Goal: Information Seeking & Learning: Learn about a topic

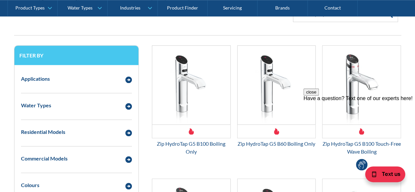
scroll to position [328, 0]
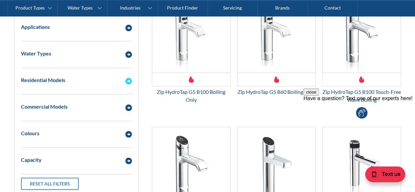
click at [129, 80] on img "Email Form 3" at bounding box center [128, 81] width 7 height 7
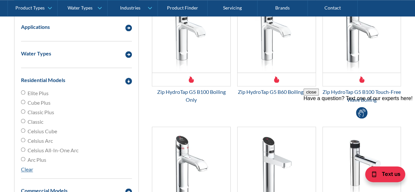
click at [36, 121] on span "Classic" at bounding box center [36, 122] width 16 height 8
click at [25, 121] on input "Classic" at bounding box center [23, 121] width 4 height 4
radio input "true"
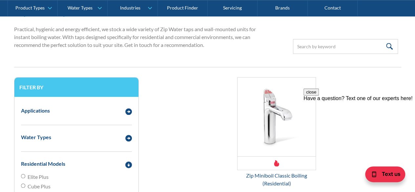
scroll to position [230, 0]
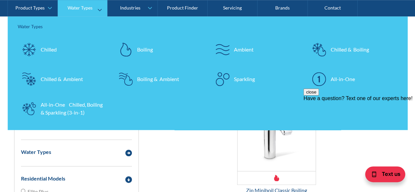
click at [351, 47] on div "Chilled & Boiling" at bounding box center [350, 50] width 38 height 8
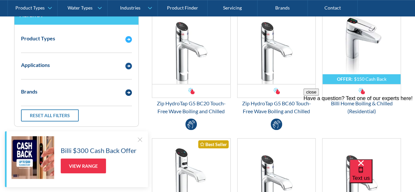
scroll to position [197, 0]
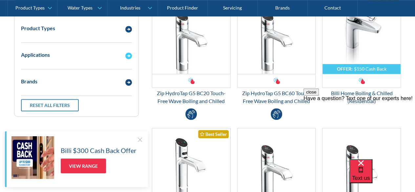
click at [129, 55] on img "Email Form 3" at bounding box center [128, 55] width 7 height 7
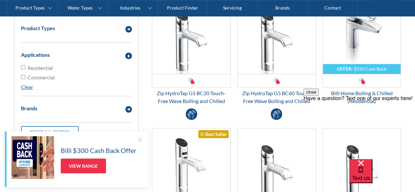
click at [40, 69] on span "Residential" at bounding box center [40, 68] width 25 height 8
click at [25, 69] on input "Residential" at bounding box center [23, 67] width 4 height 4
checkbox input "true"
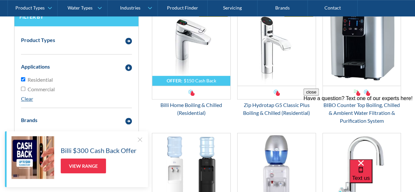
scroll to position [152, 0]
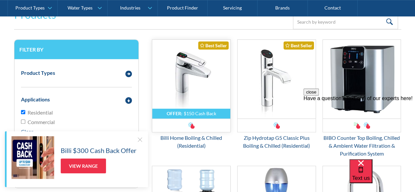
click at [182, 94] on img "Email Form 3" at bounding box center [191, 79] width 78 height 79
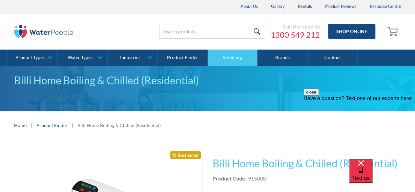
click at [236, 56] on link "Servicing" at bounding box center [233, 58] width 50 height 16
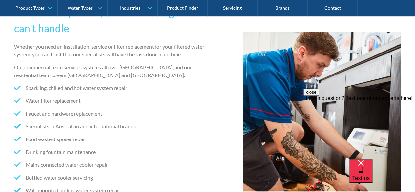
scroll to position [131, 0]
